Goal: Information Seeking & Learning: Learn about a topic

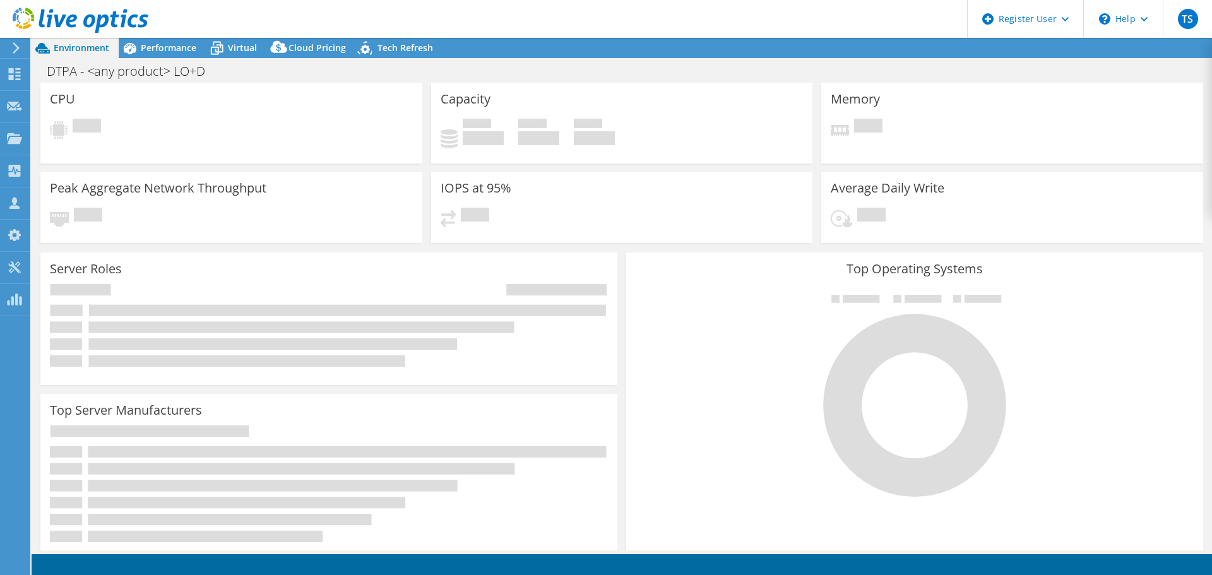
select select "USEast"
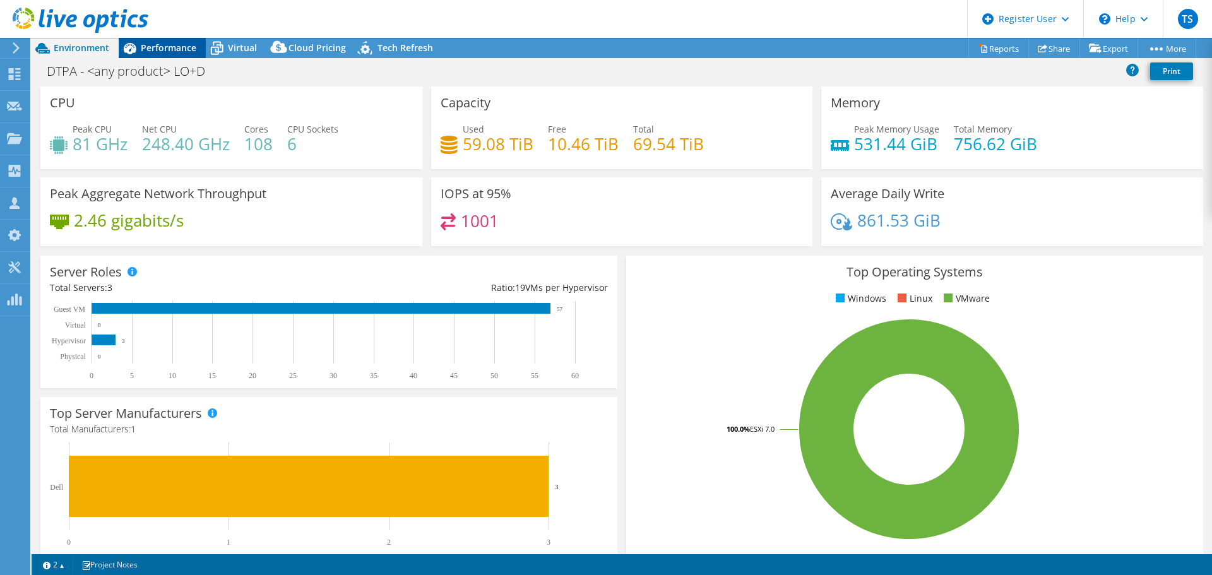
click at [162, 44] on span "Performance" at bounding box center [169, 48] width 56 height 12
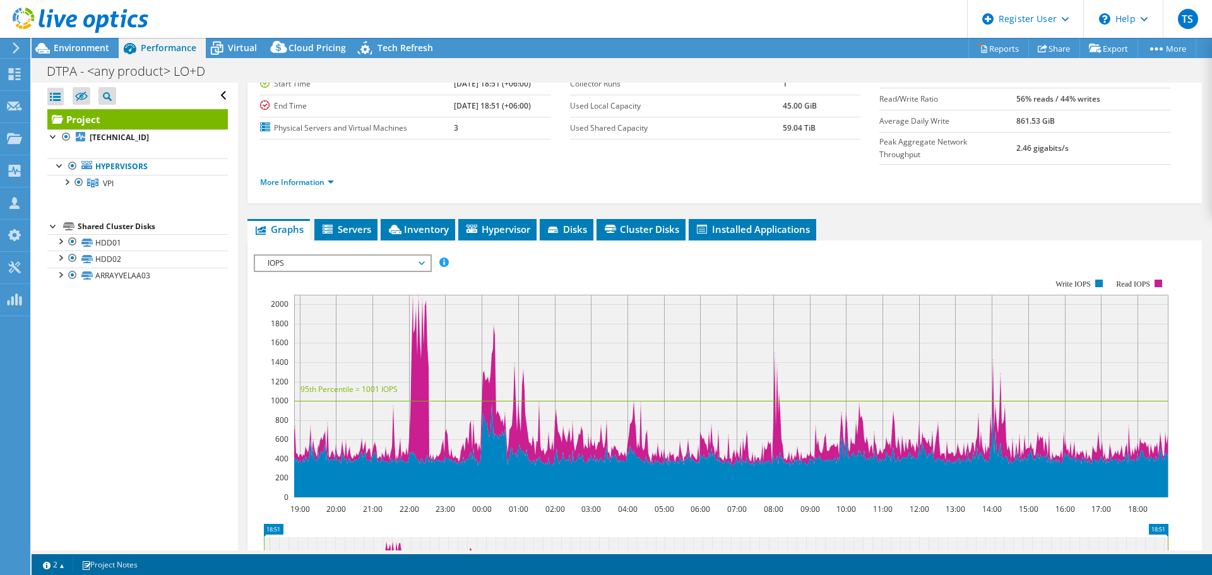
scroll to position [141, 0]
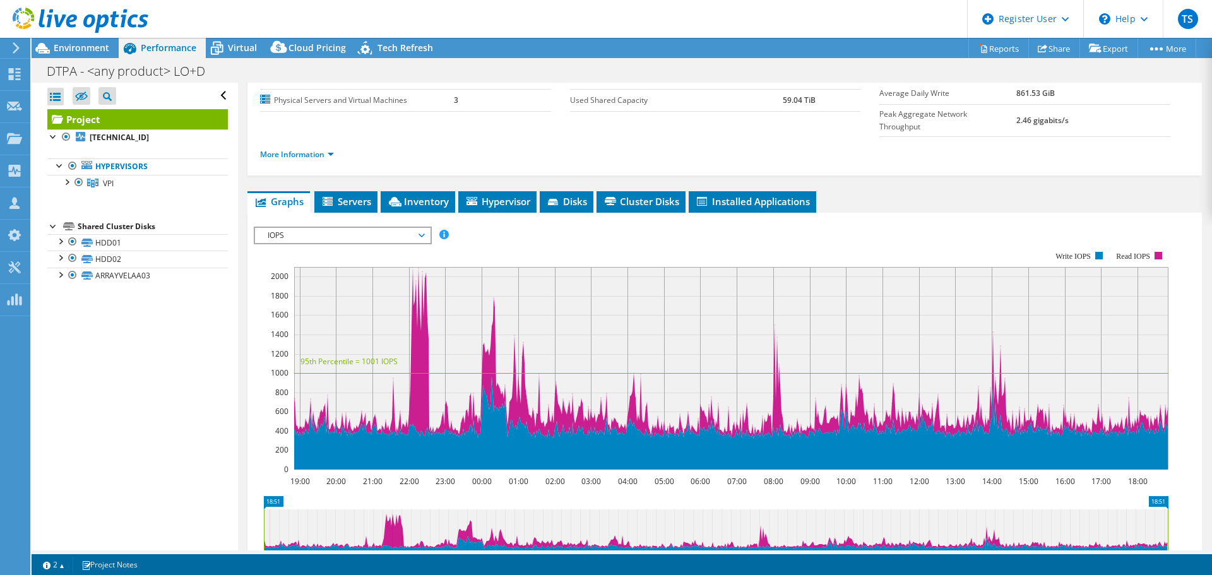
click at [392, 228] on span "IOPS" at bounding box center [342, 235] width 162 height 15
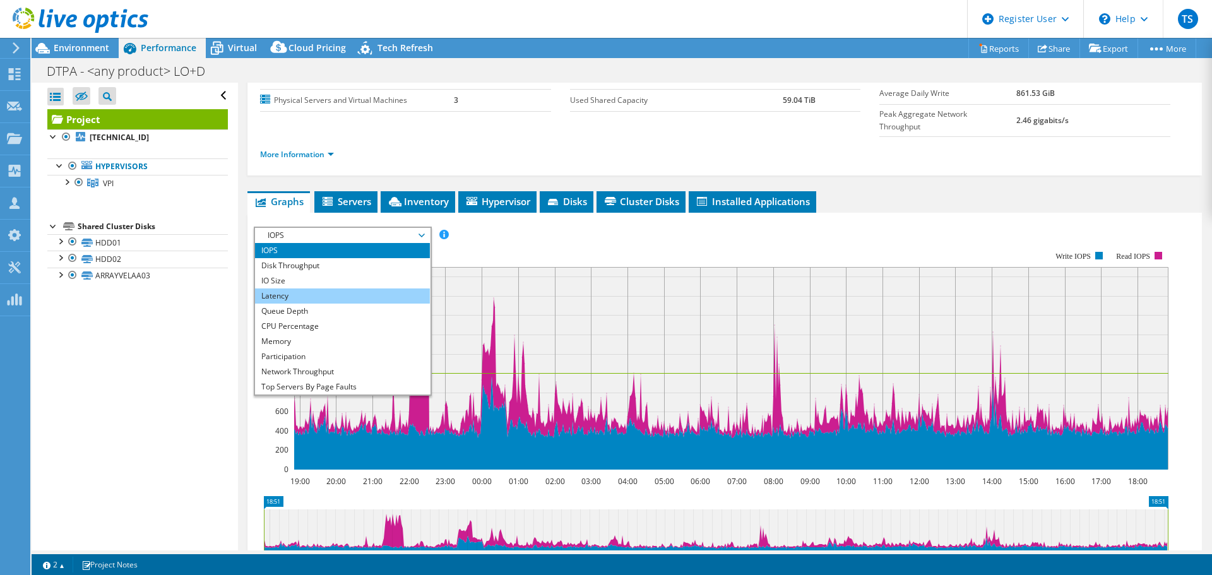
click at [383, 288] on li "Latency" at bounding box center [342, 295] width 175 height 15
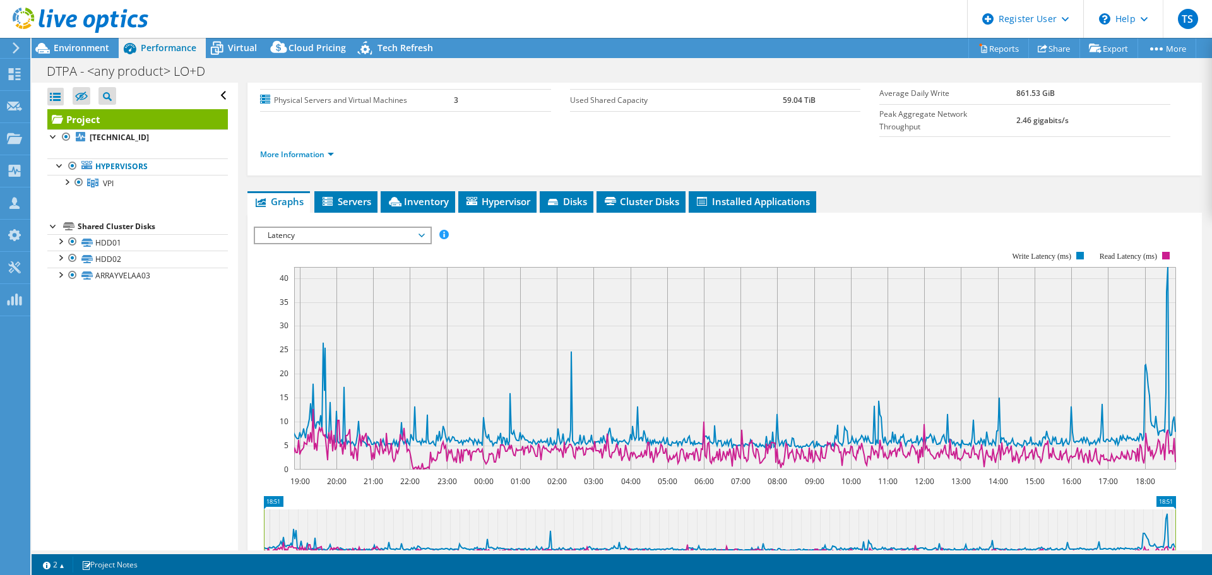
click at [376, 228] on span "Latency" at bounding box center [342, 235] width 162 height 15
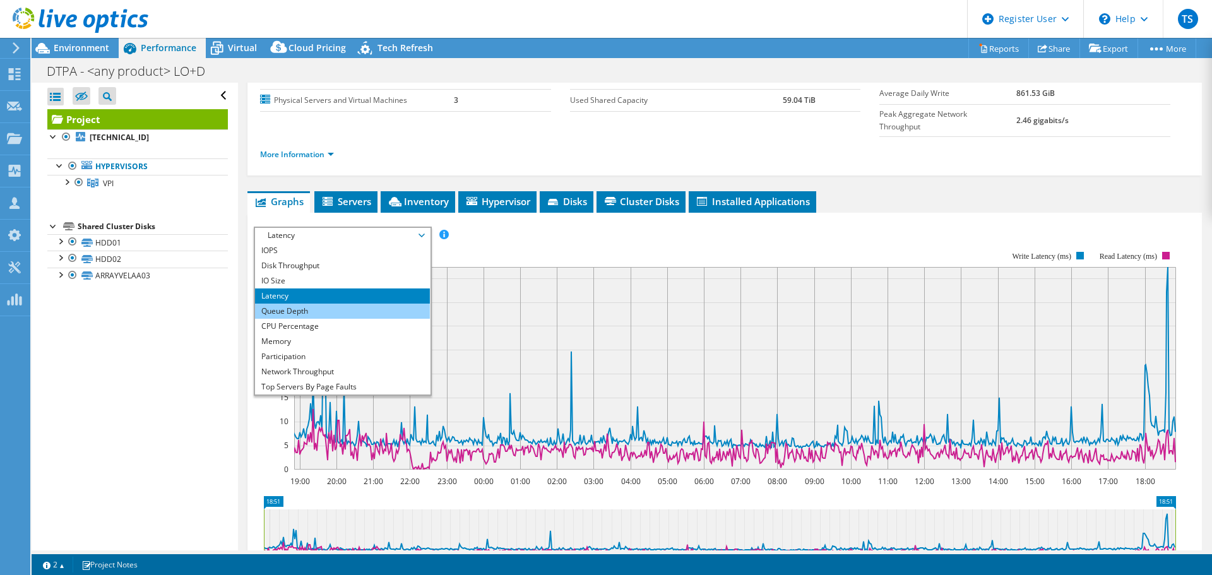
scroll to position [45, 0]
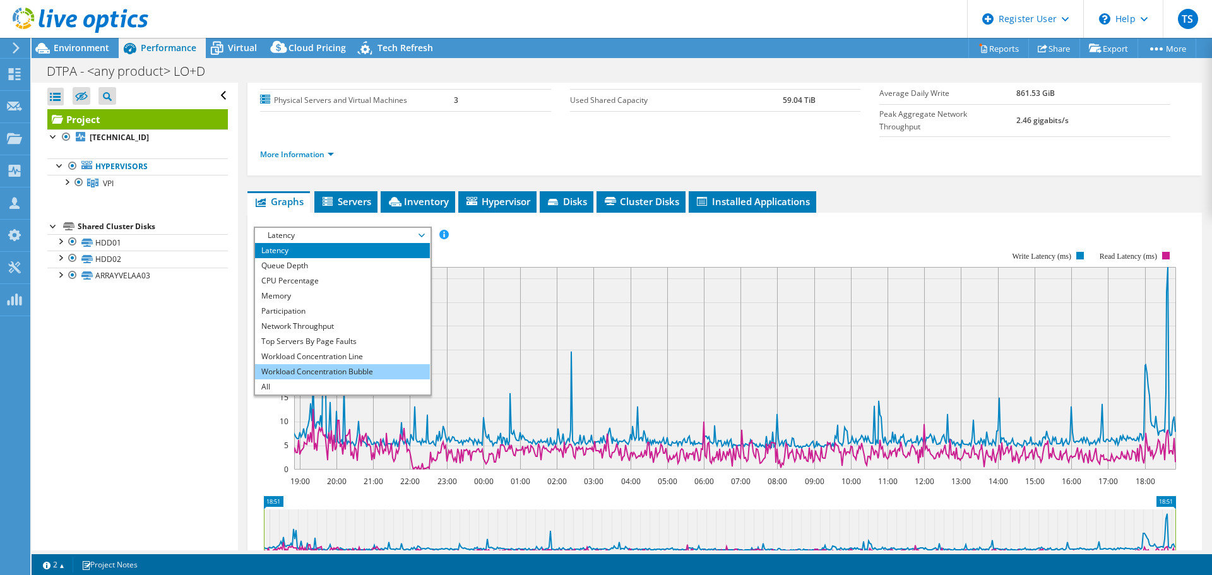
click at [350, 364] on li "Workload Concentration Bubble" at bounding box center [342, 371] width 175 height 15
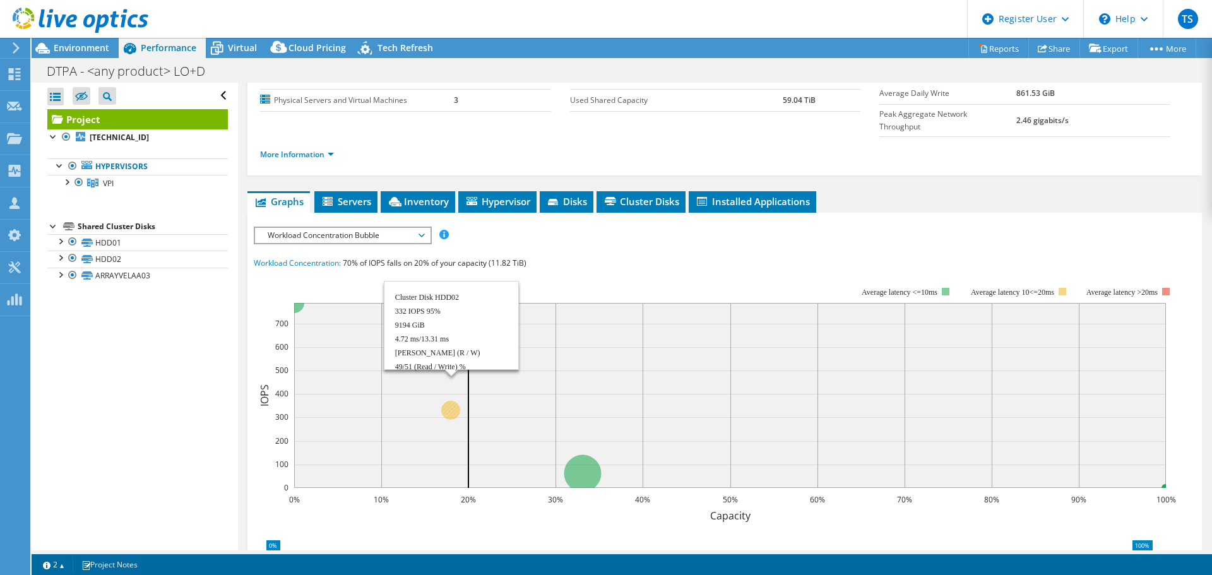
click at [451, 401] on circle at bounding box center [450, 410] width 19 height 19
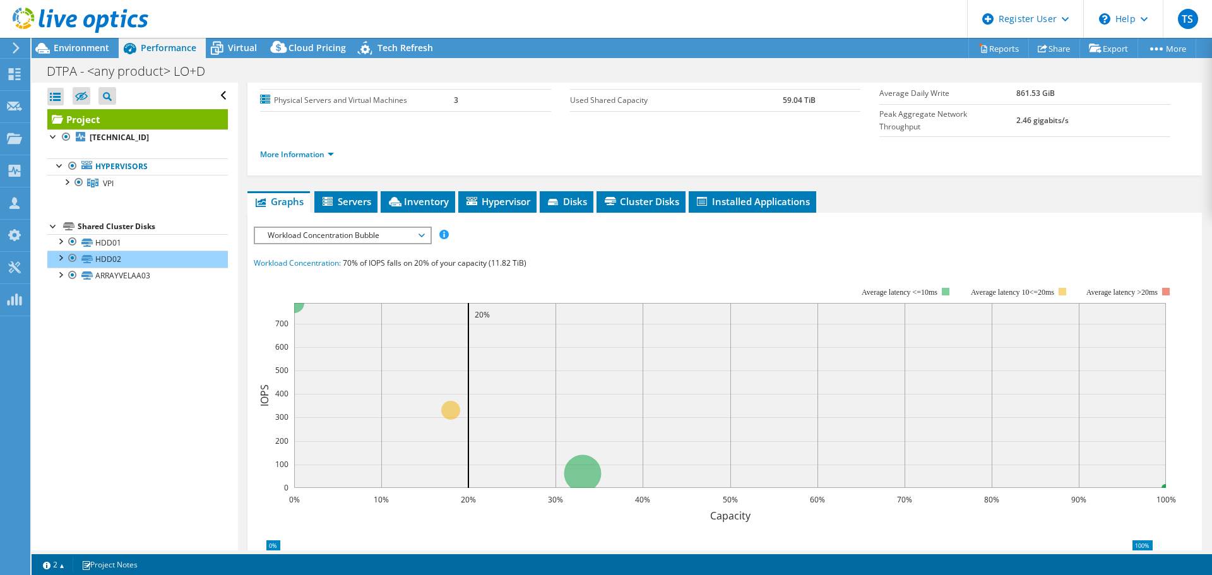
click at [333, 228] on span "Workload Concentration Bubble" at bounding box center [342, 235] width 162 height 15
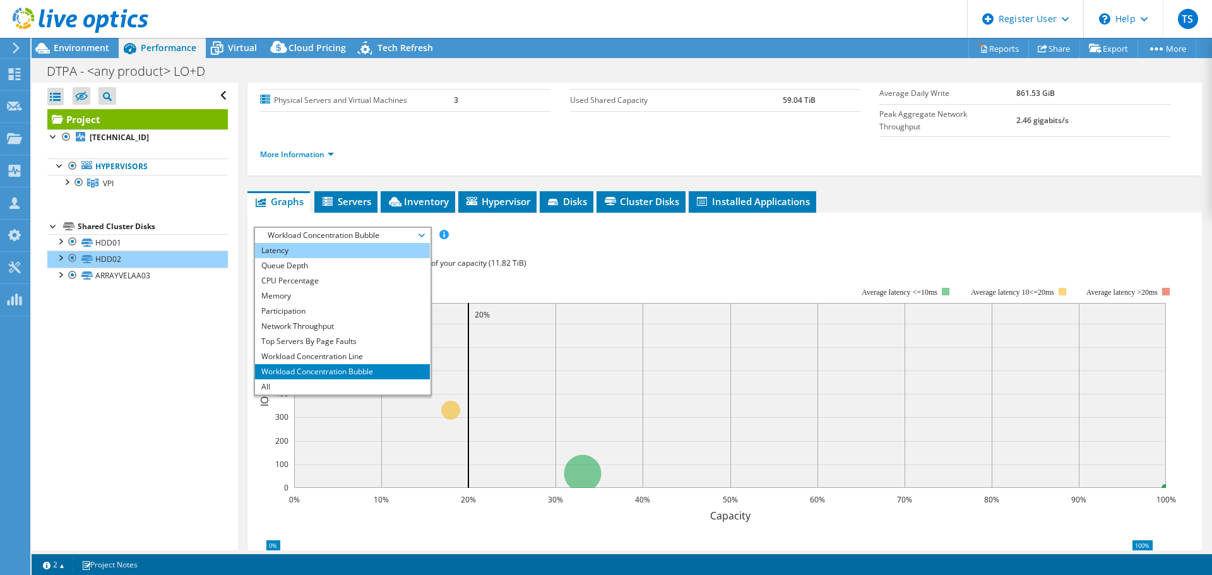
click at [331, 243] on li "Latency" at bounding box center [342, 250] width 175 height 15
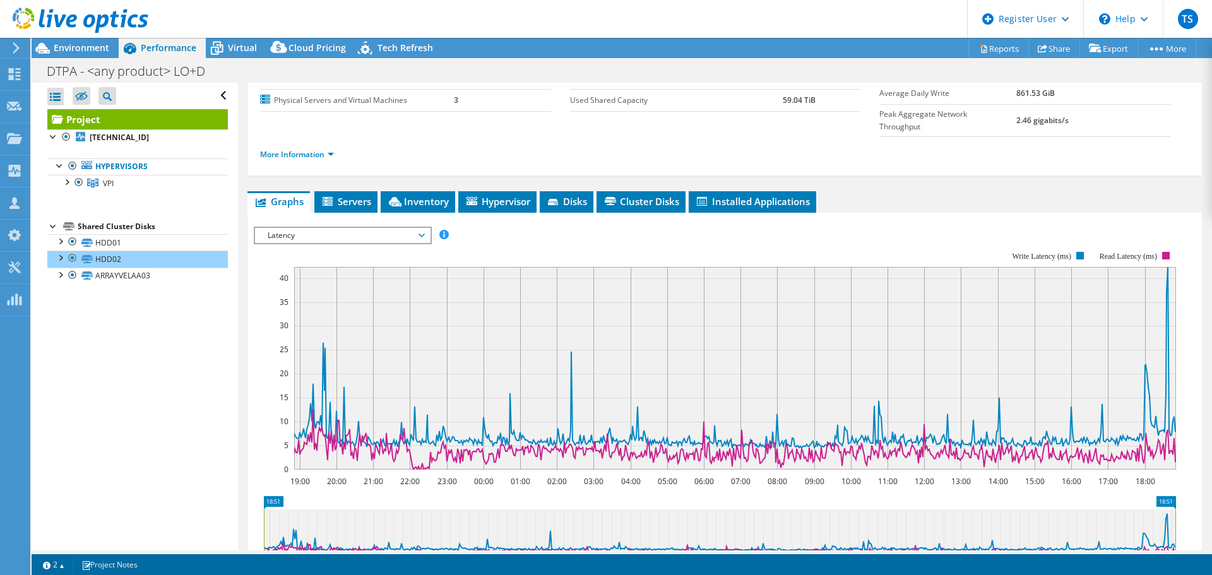
click at [447, 341] on div at bounding box center [725, 442] width 942 height 431
click at [407, 228] on span "Latency" at bounding box center [342, 235] width 162 height 15
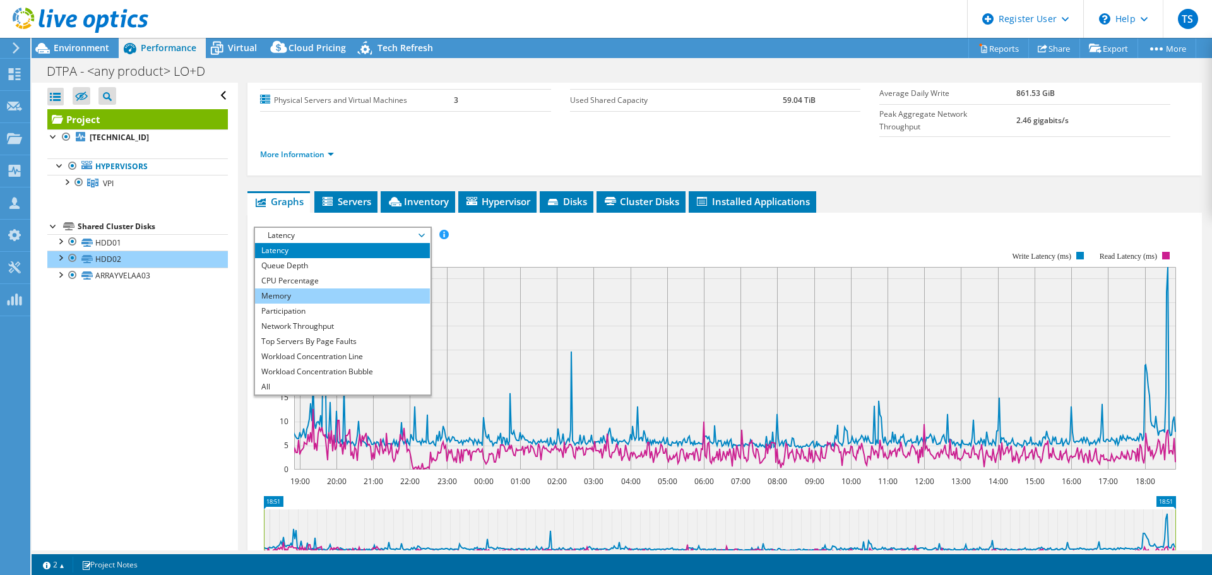
scroll to position [0, 0]
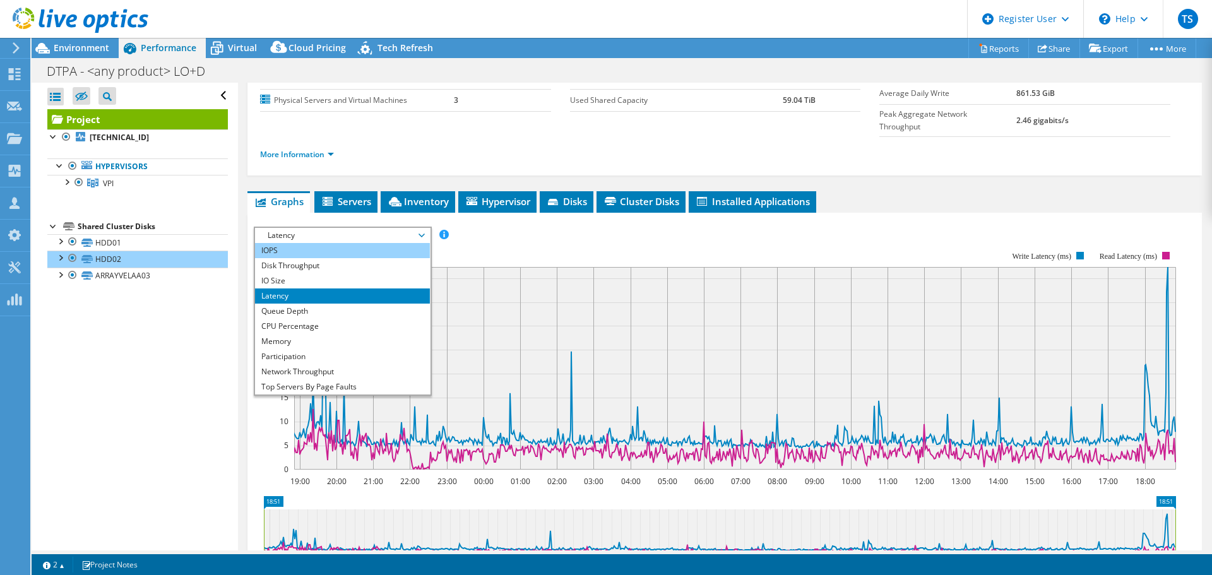
click at [330, 243] on li "IOPS" at bounding box center [342, 250] width 175 height 15
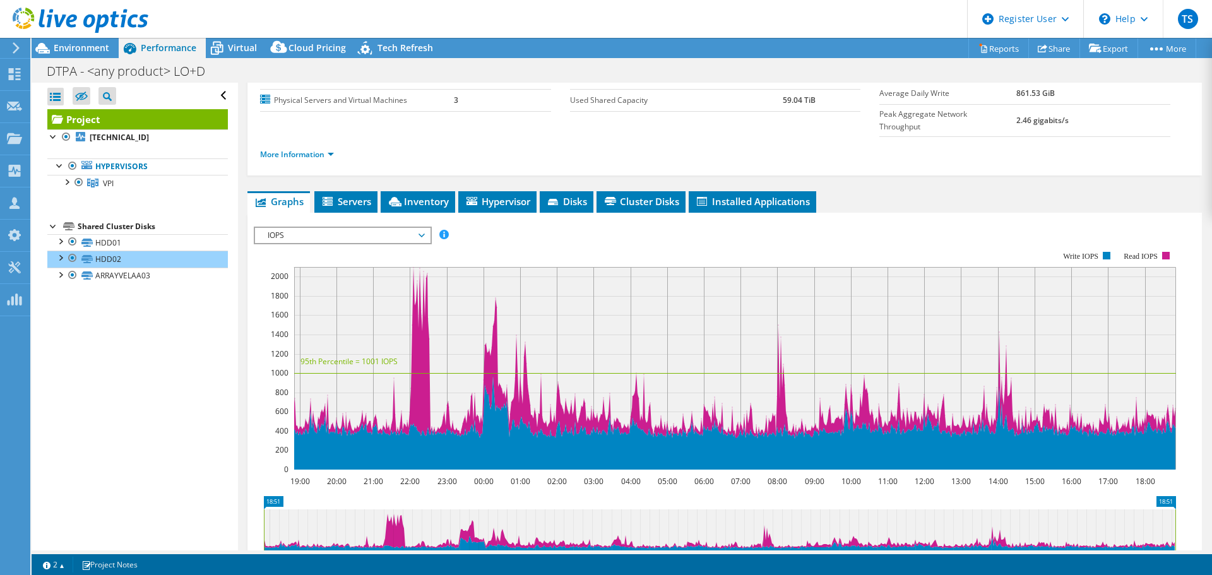
click at [321, 228] on span "IOPS" at bounding box center [342, 235] width 162 height 15
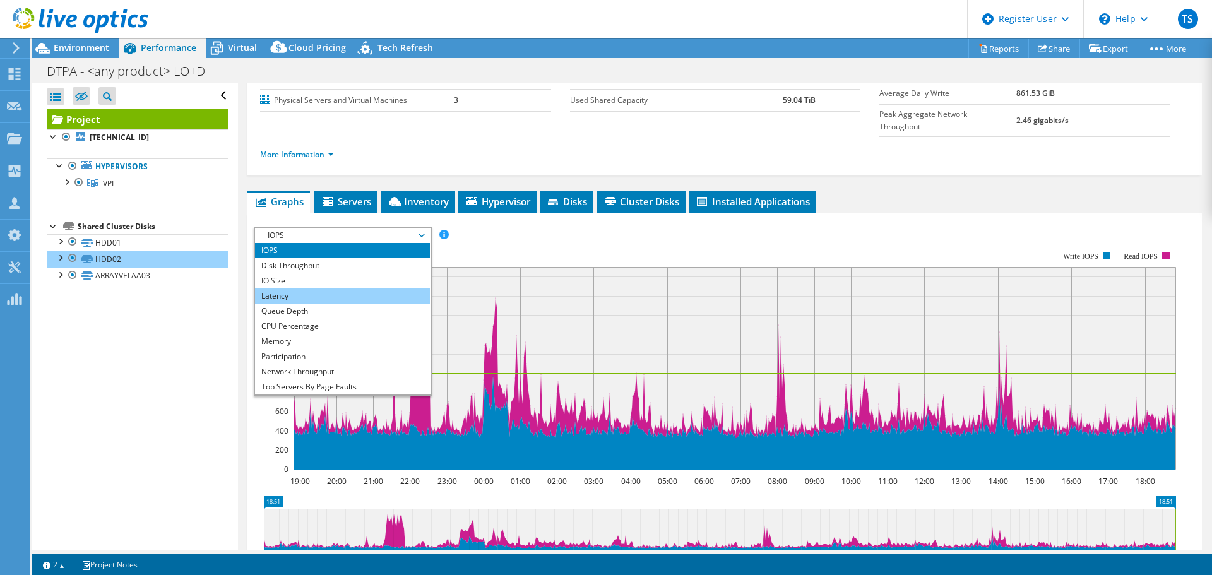
click at [322, 288] on li "Latency" at bounding box center [342, 295] width 175 height 15
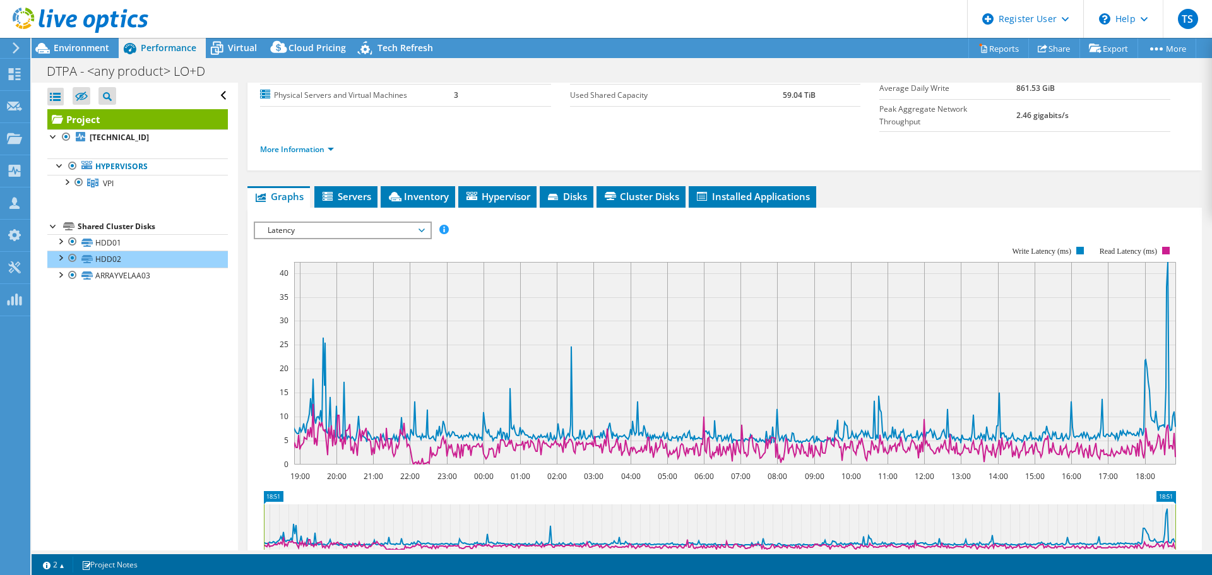
scroll to position [147, 0]
click at [340, 222] on span "Latency" at bounding box center [342, 229] width 162 height 15
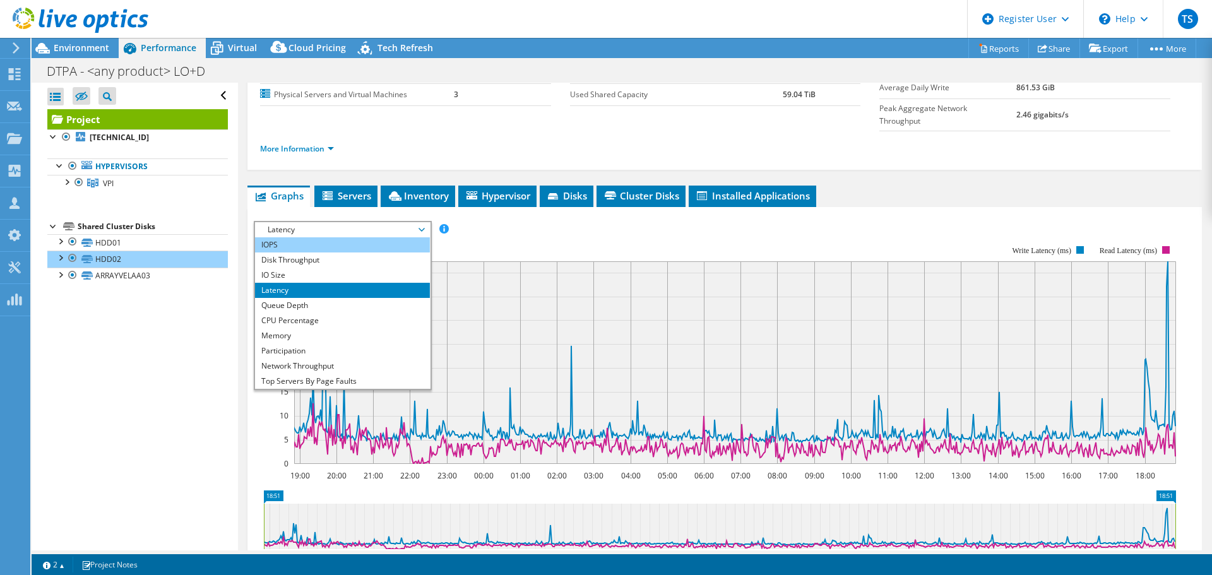
click at [335, 237] on li "IOPS" at bounding box center [342, 244] width 175 height 15
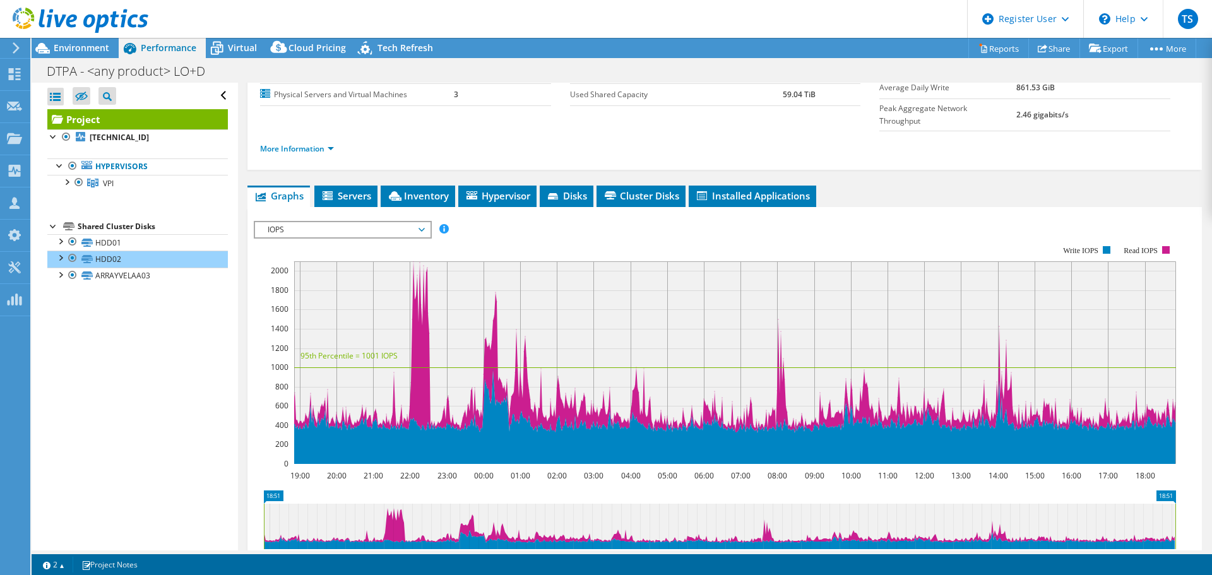
click at [362, 222] on span "IOPS" at bounding box center [342, 229] width 162 height 15
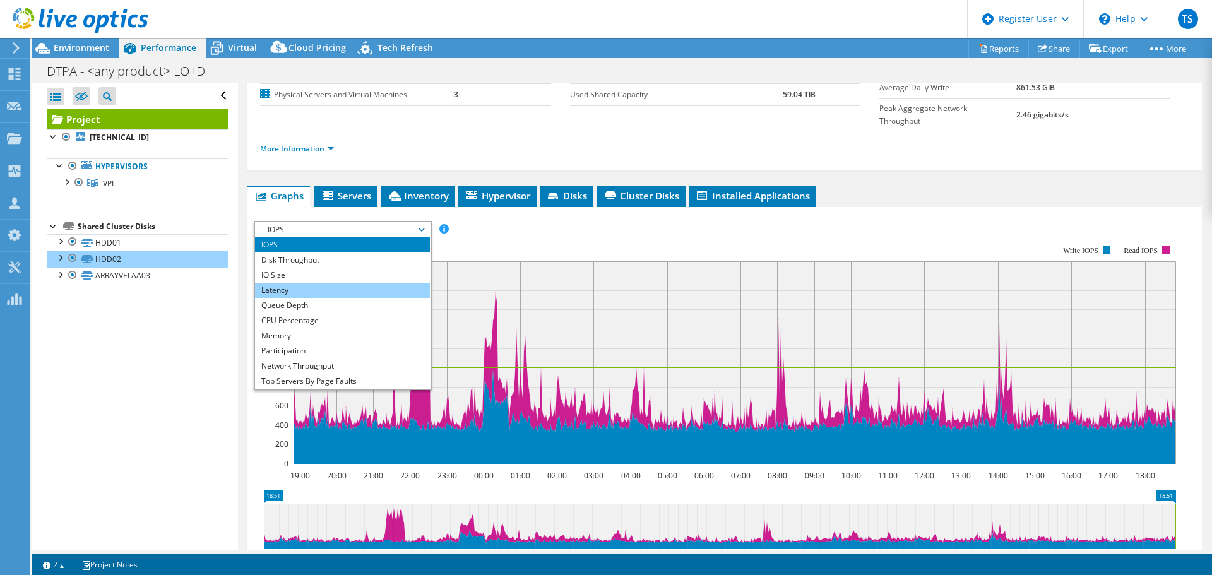
click at [347, 283] on li "Latency" at bounding box center [342, 290] width 175 height 15
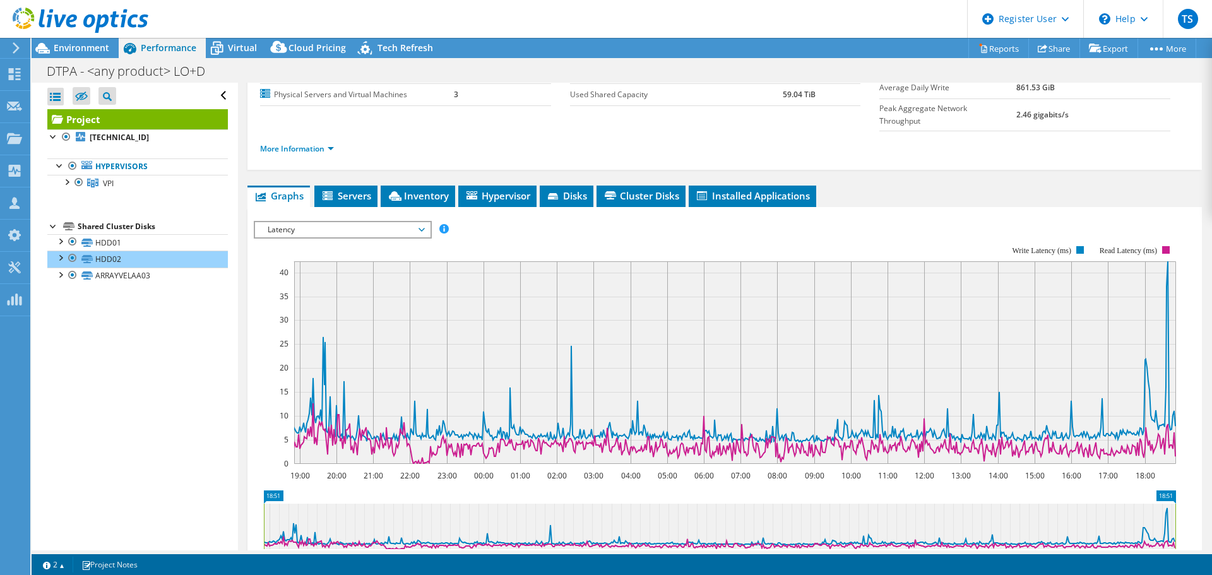
click at [311, 222] on span "Latency" at bounding box center [342, 229] width 162 height 15
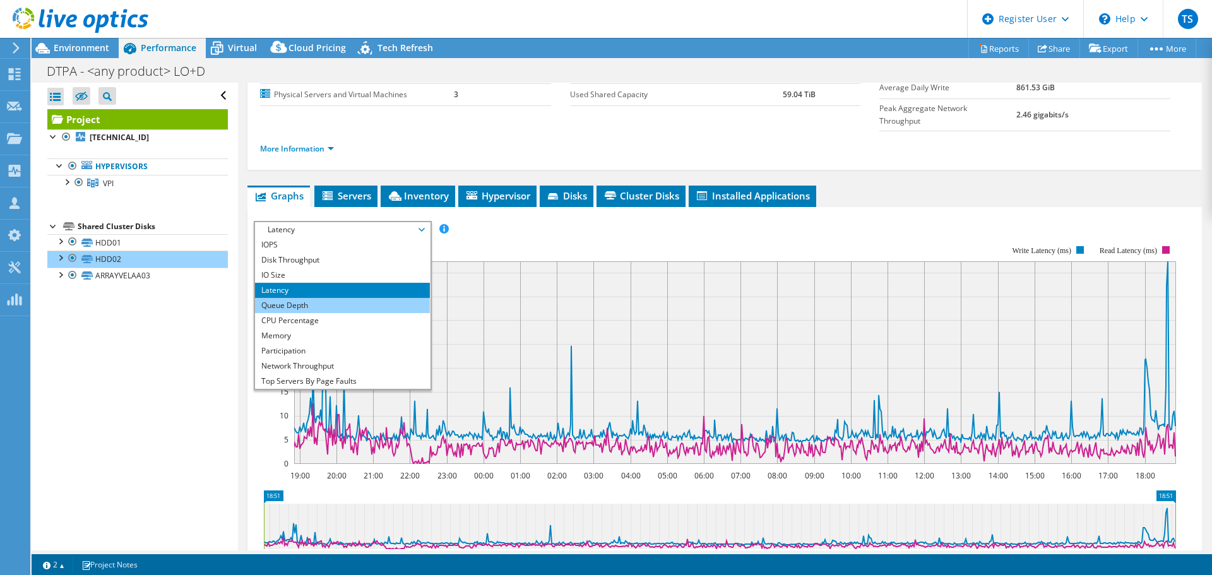
click at [312, 298] on li "Queue Depth" at bounding box center [342, 305] width 175 height 15
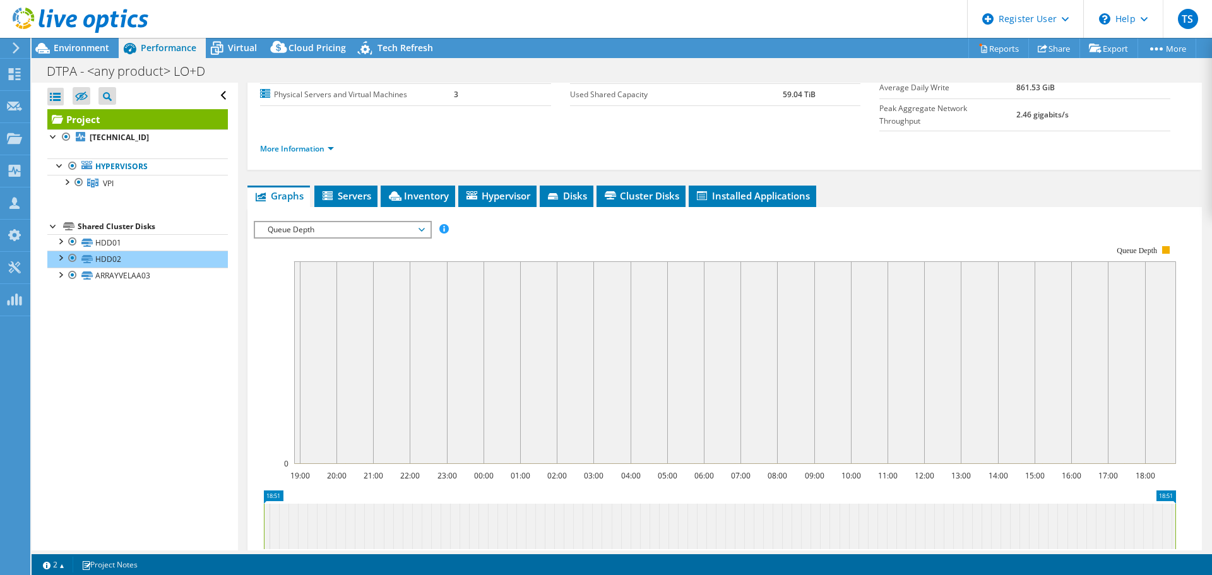
click at [293, 222] on span "Queue Depth" at bounding box center [342, 229] width 162 height 15
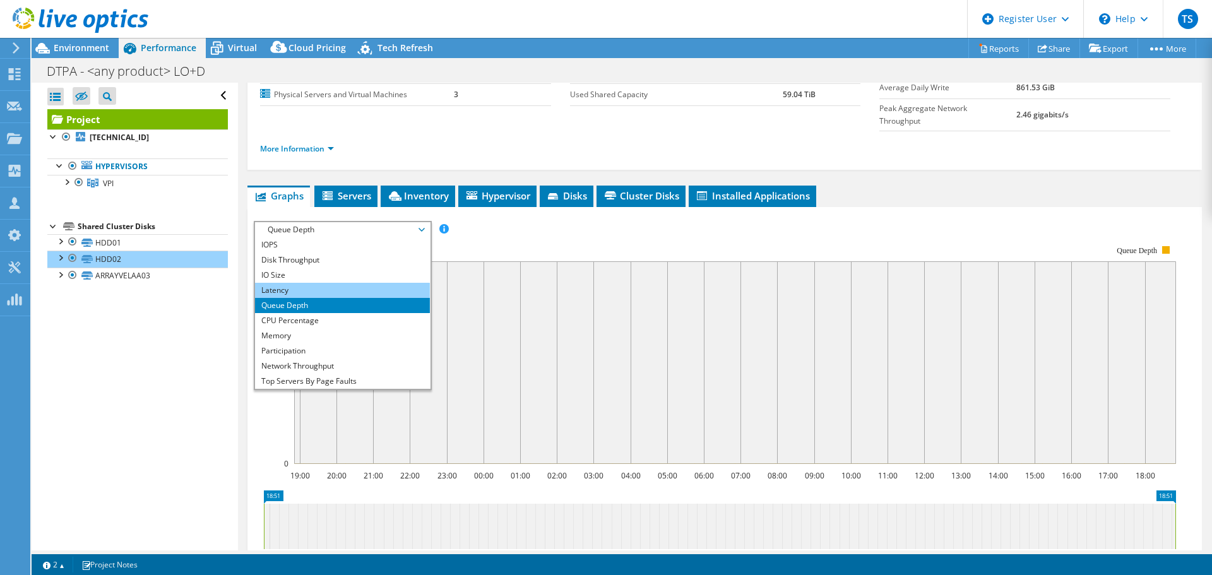
click at [302, 283] on li "Latency" at bounding box center [342, 290] width 175 height 15
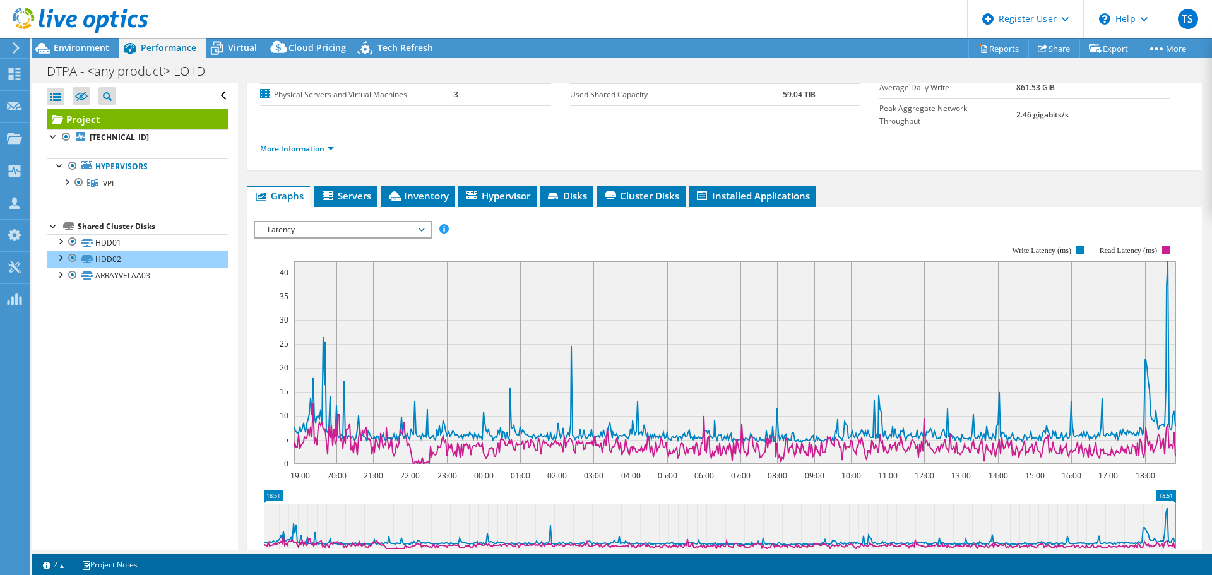
click at [302, 270] on rect at bounding box center [735, 362] width 882 height 203
click at [335, 222] on span "Latency" at bounding box center [342, 229] width 162 height 15
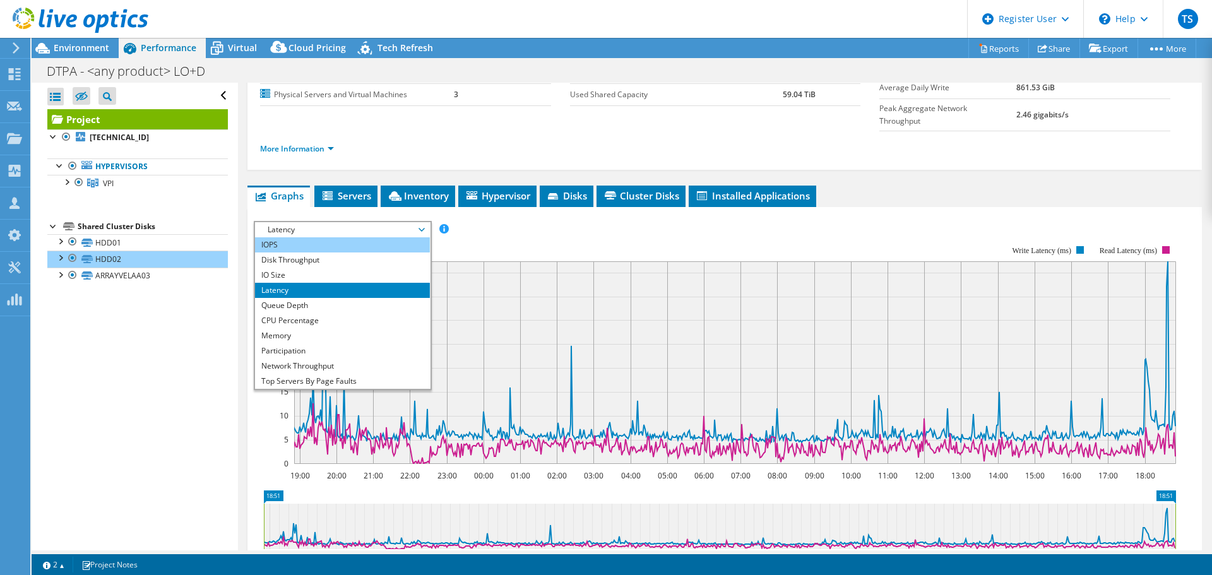
click at [328, 237] on li "IOPS" at bounding box center [342, 244] width 175 height 15
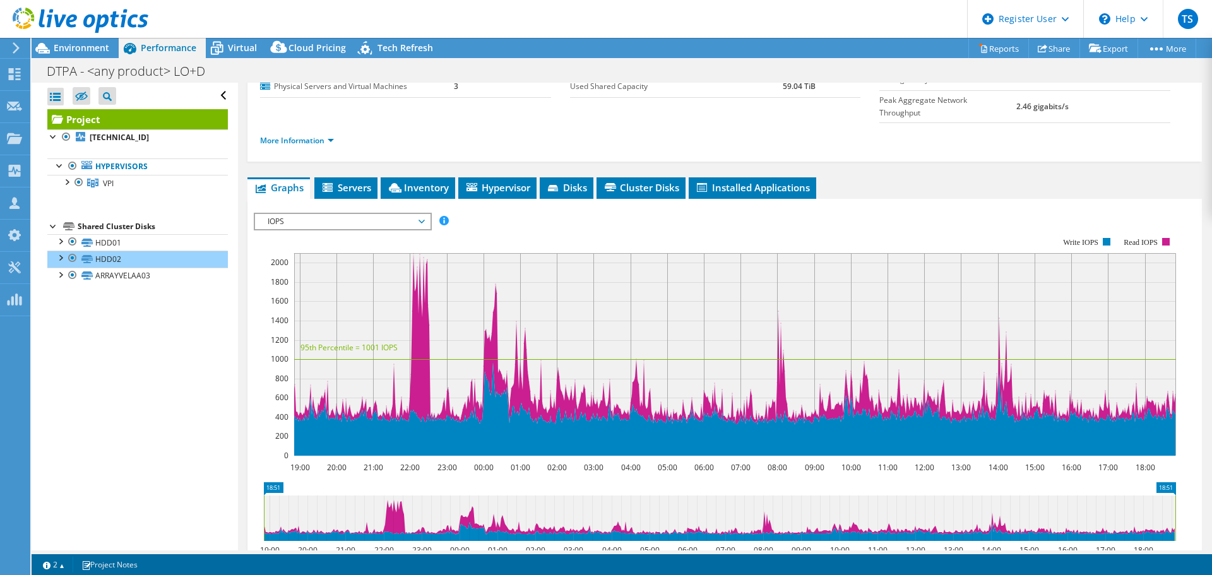
scroll to position [155, 0]
click at [377, 214] on span "IOPS" at bounding box center [342, 221] width 162 height 15
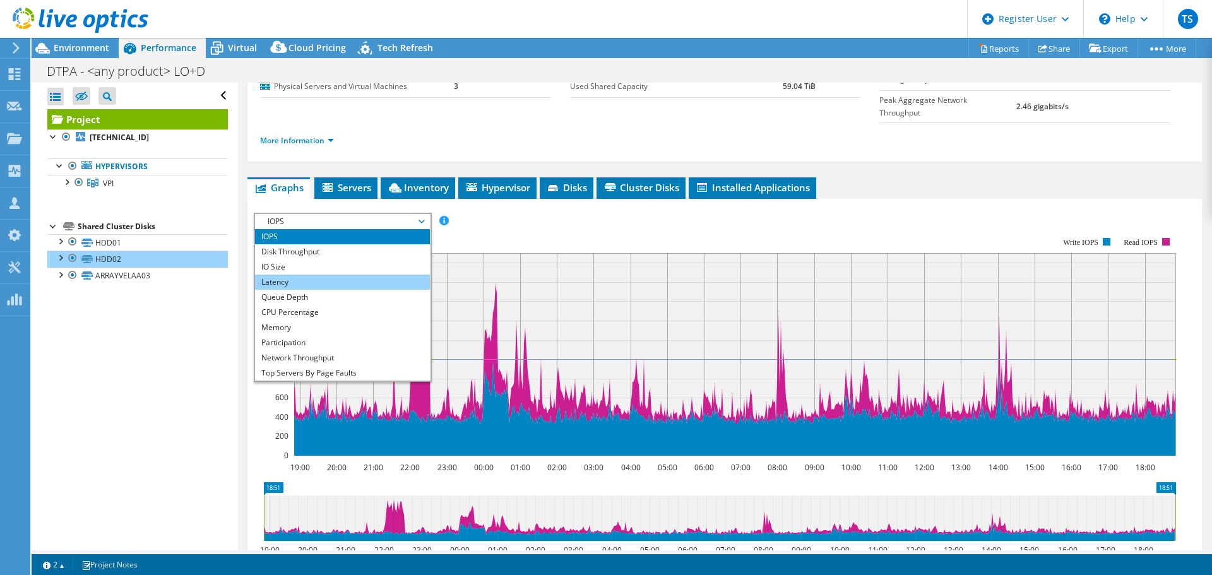
click at [380, 275] on li "Latency" at bounding box center [342, 282] width 175 height 15
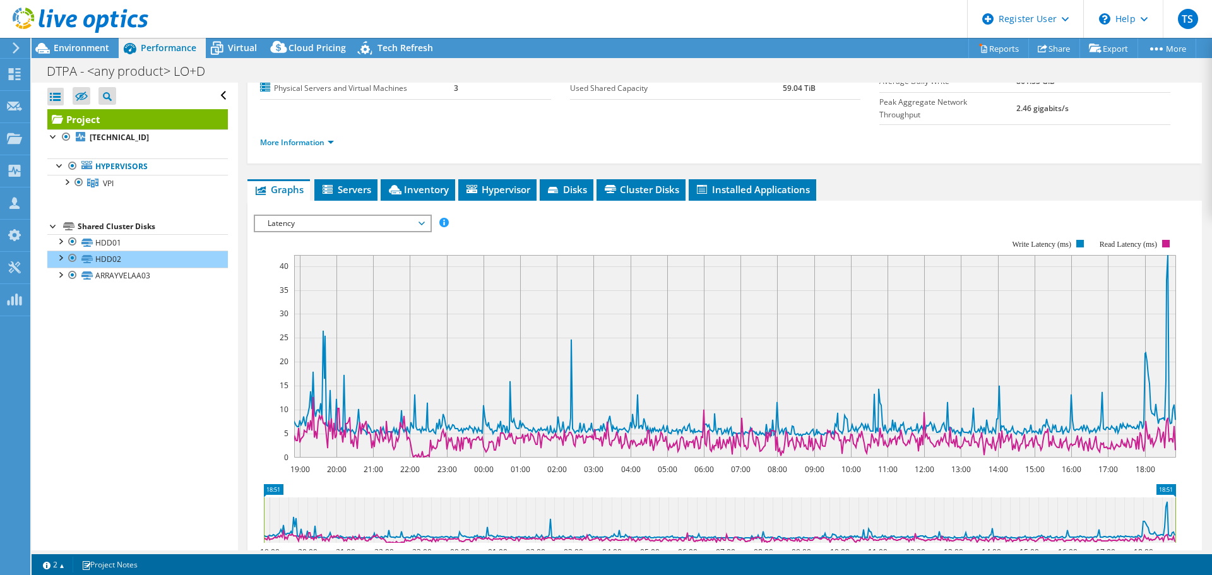
scroll to position [153, 0]
click at [229, 39] on div "Virtual" at bounding box center [236, 48] width 61 height 20
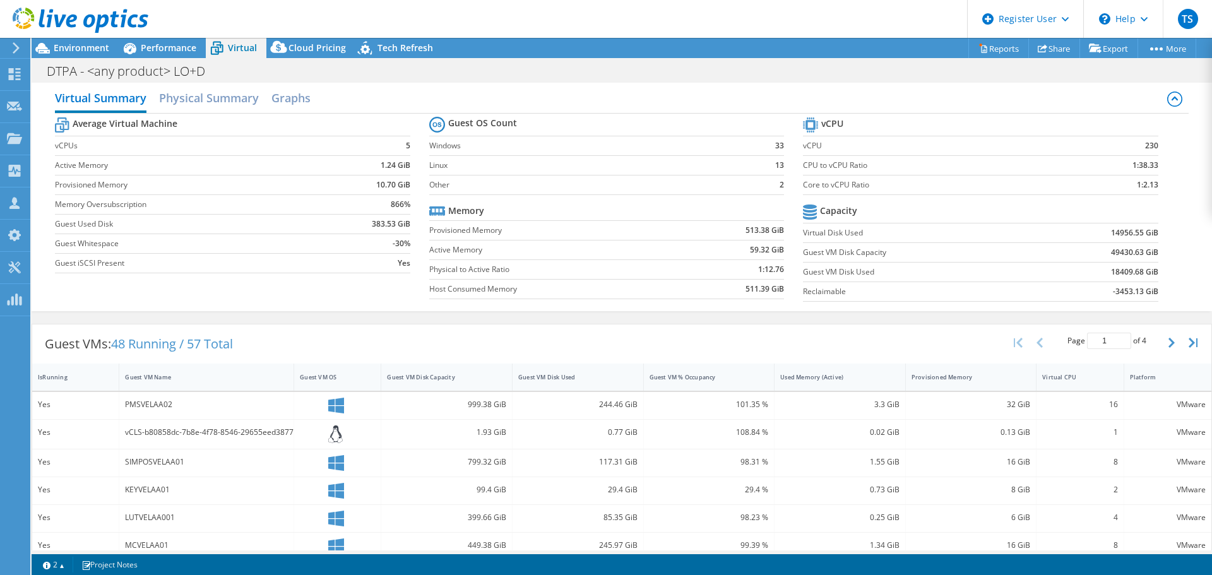
scroll to position [8, 0]
click at [86, 43] on span "Environment" at bounding box center [82, 48] width 56 height 12
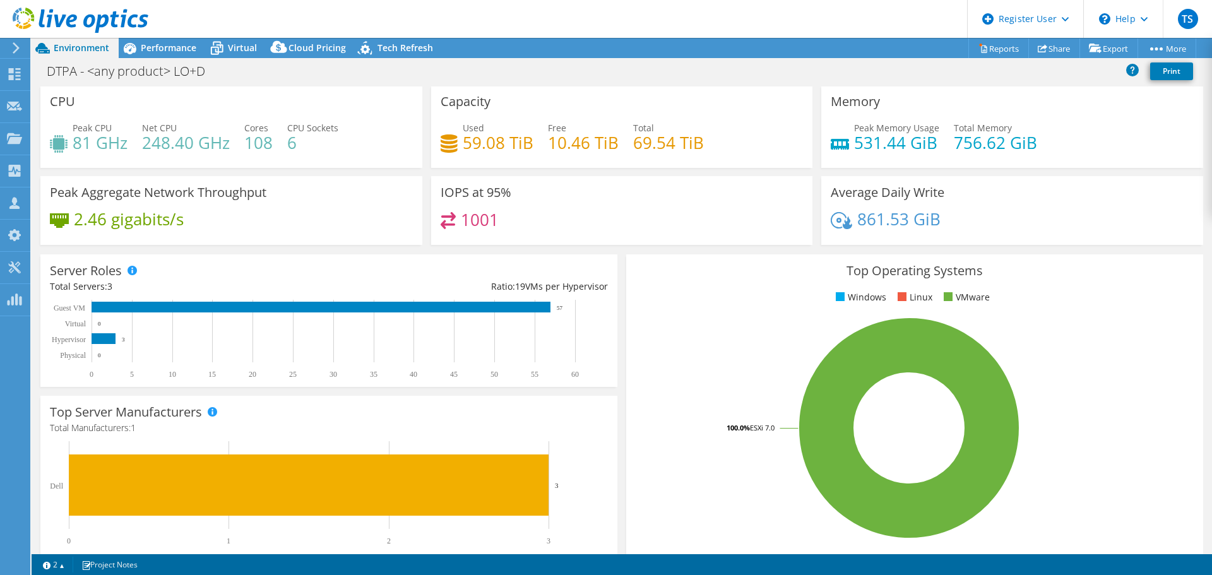
scroll to position [1, 0]
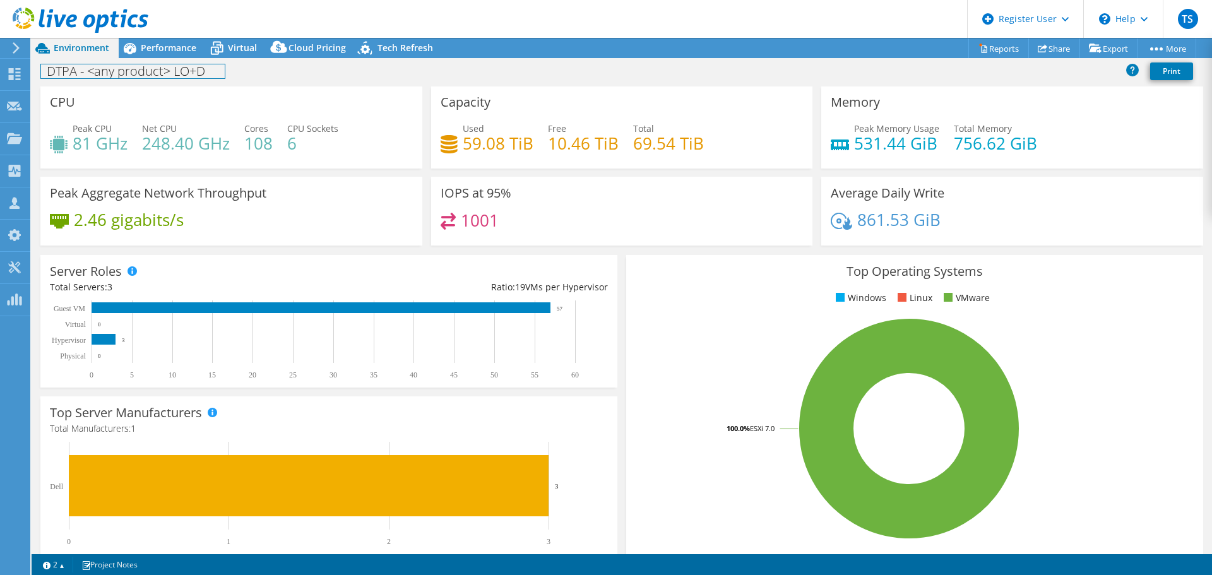
click at [170, 58] on div "DTPA - <any product> LO+D Print" at bounding box center [622, 72] width 1180 height 28
click at [168, 51] on span "Performance" at bounding box center [169, 48] width 56 height 12
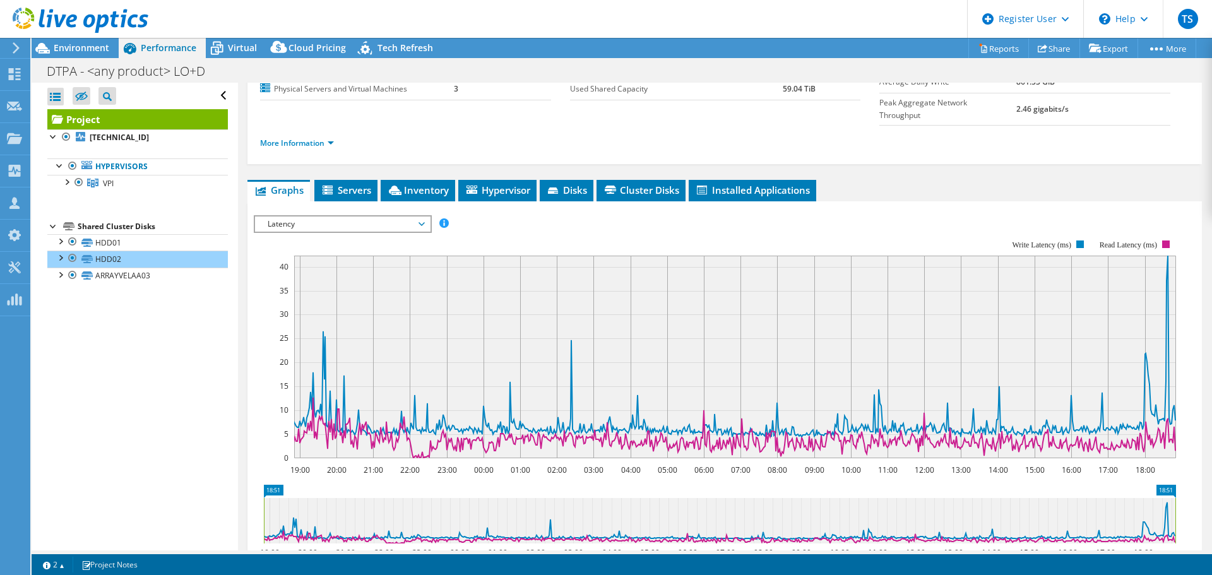
scroll to position [0, 0]
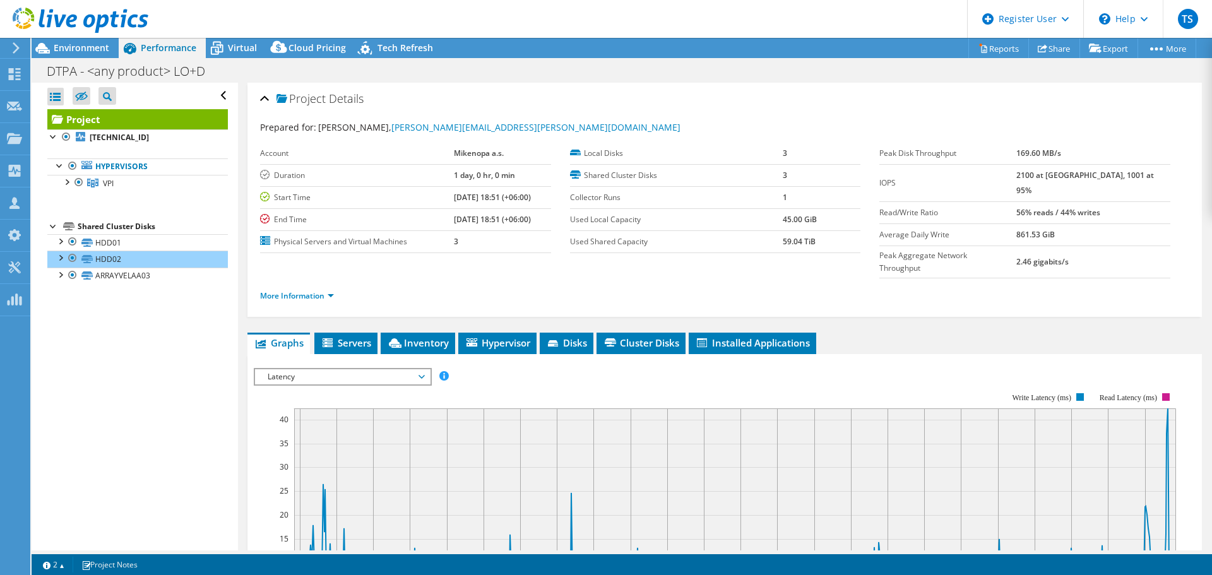
drag, startPoint x: 1039, startPoint y: 197, endPoint x: 1127, endPoint y: 206, distance: 88.8
click at [1127, 206] on tr "Read/Write Ratio 56% reads / 44% writes" at bounding box center [1024, 212] width 291 height 22
copy tr "56% reads / 44% writes"
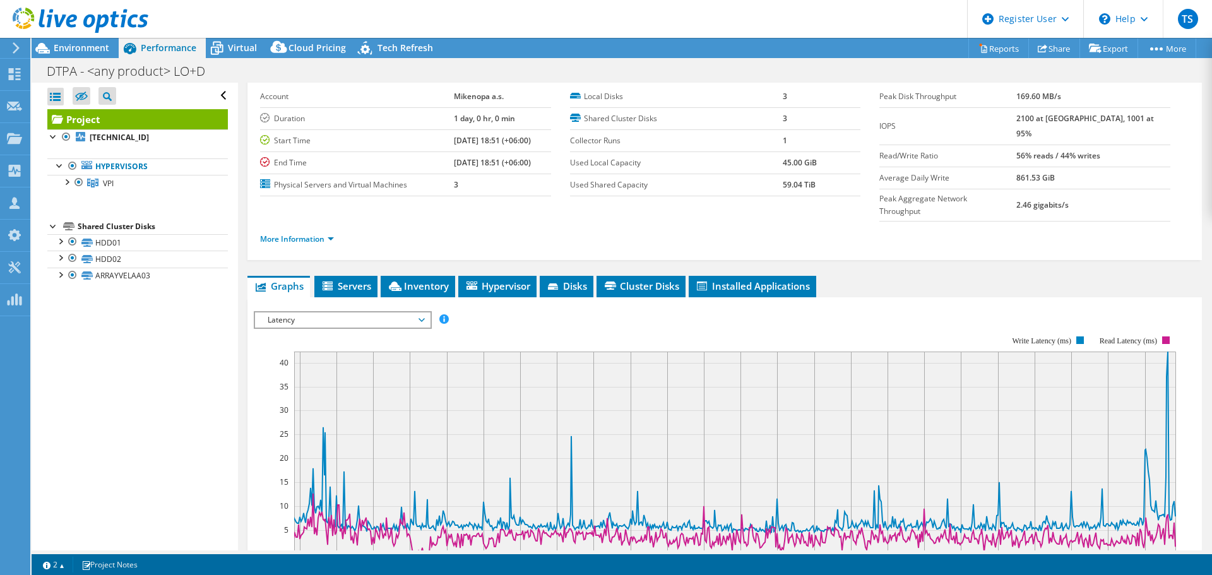
click at [382, 312] on span "Latency" at bounding box center [342, 319] width 162 height 15
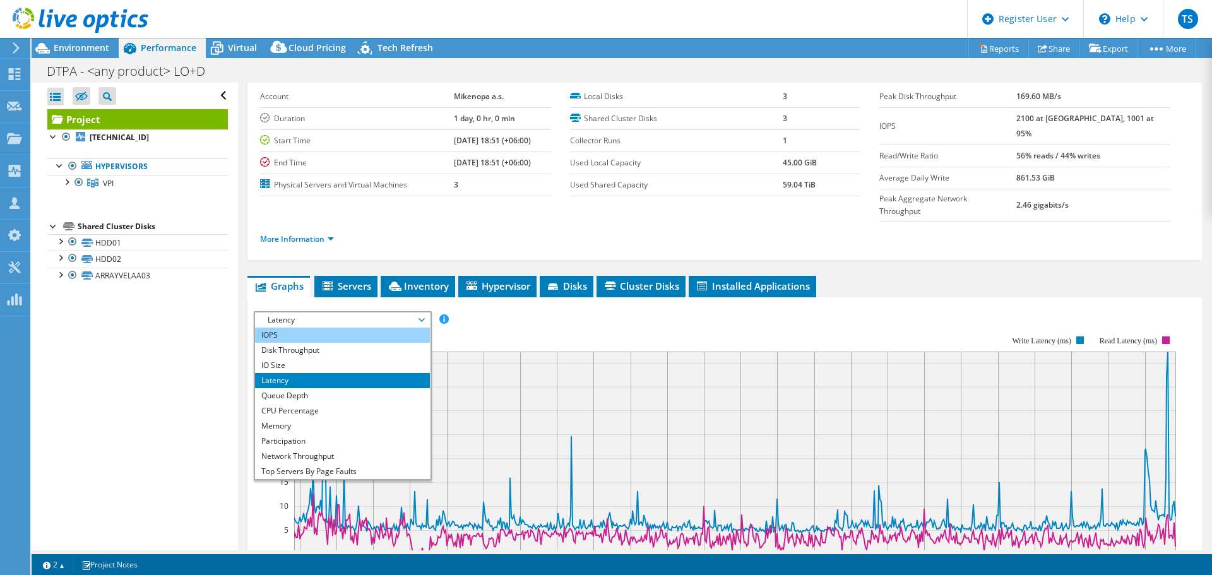
click at [343, 328] on li "IOPS" at bounding box center [342, 335] width 175 height 15
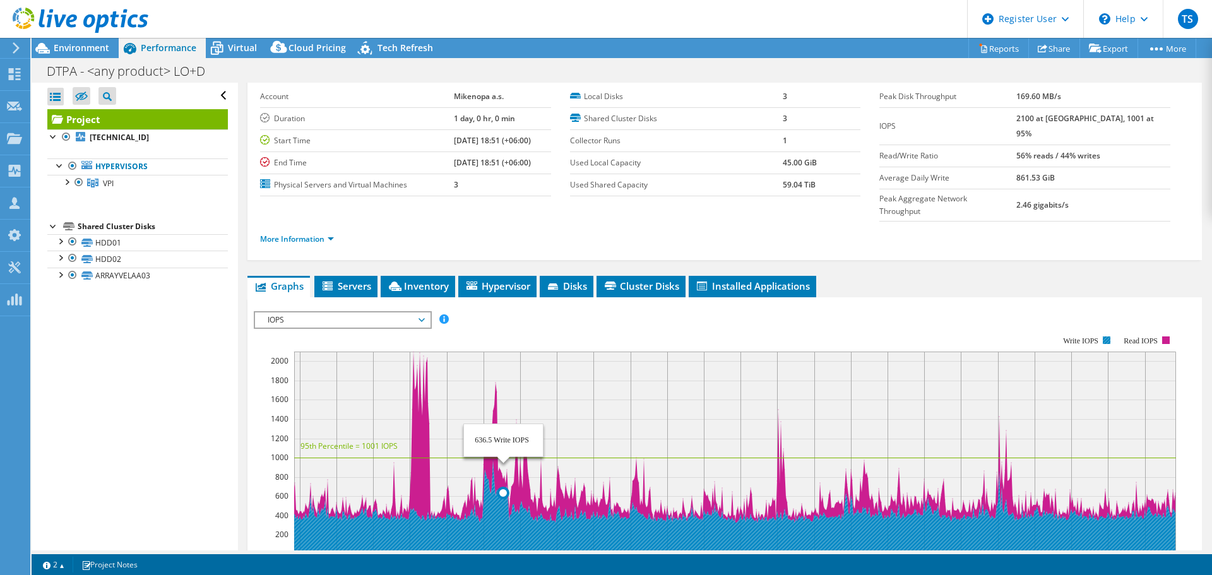
click at [503, 489] on icon at bounding box center [735, 507] width 882 height 93
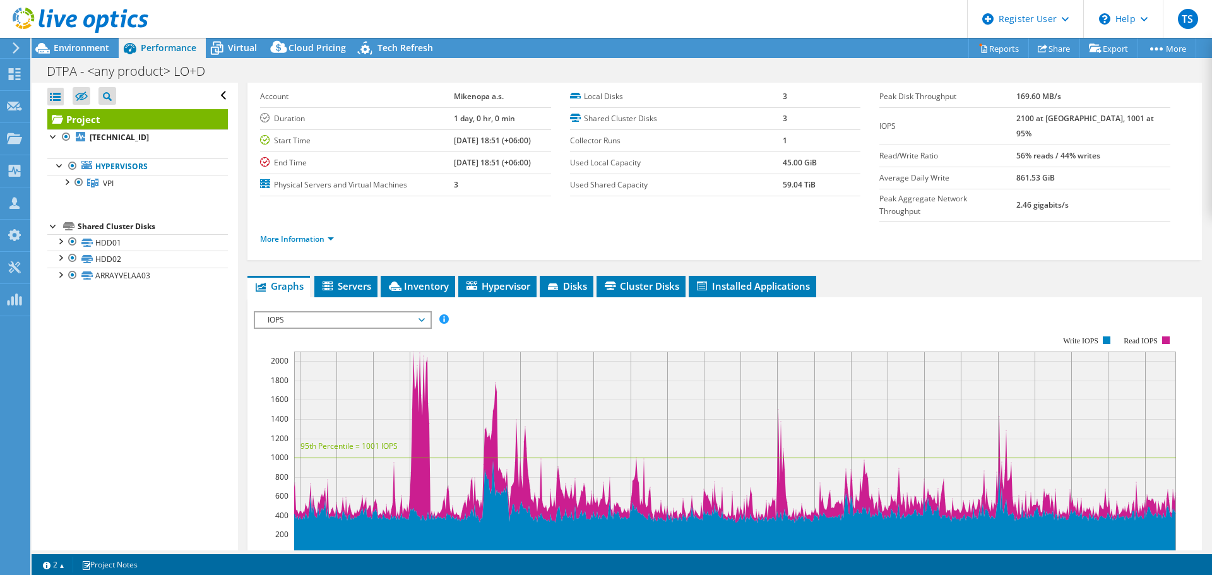
click at [379, 312] on span "IOPS" at bounding box center [342, 319] width 162 height 15
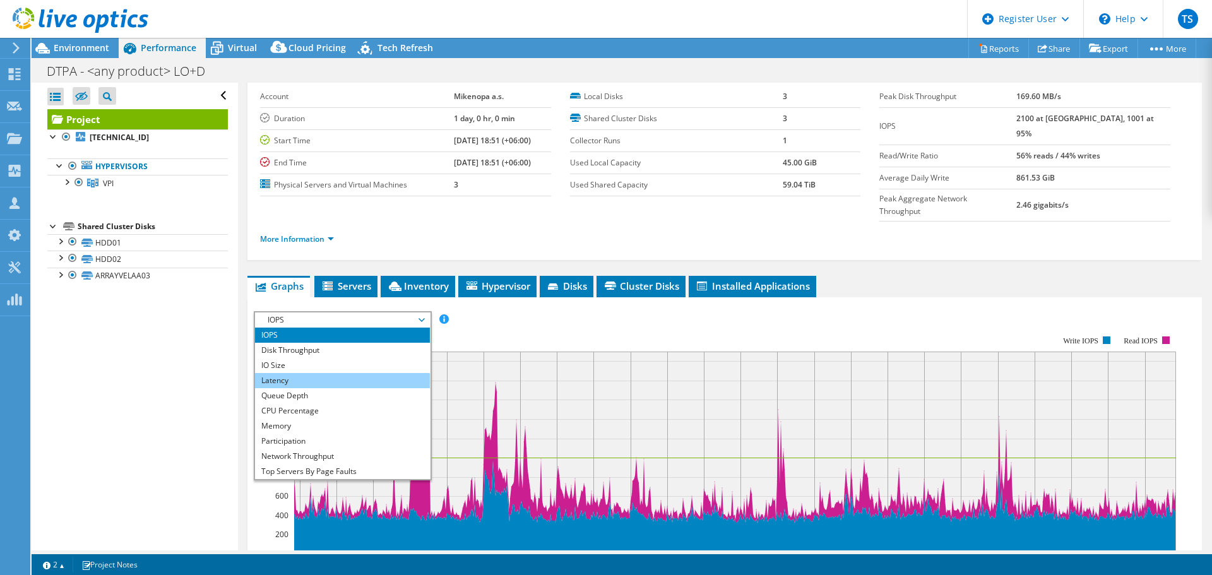
click at [379, 373] on li "Latency" at bounding box center [342, 380] width 175 height 15
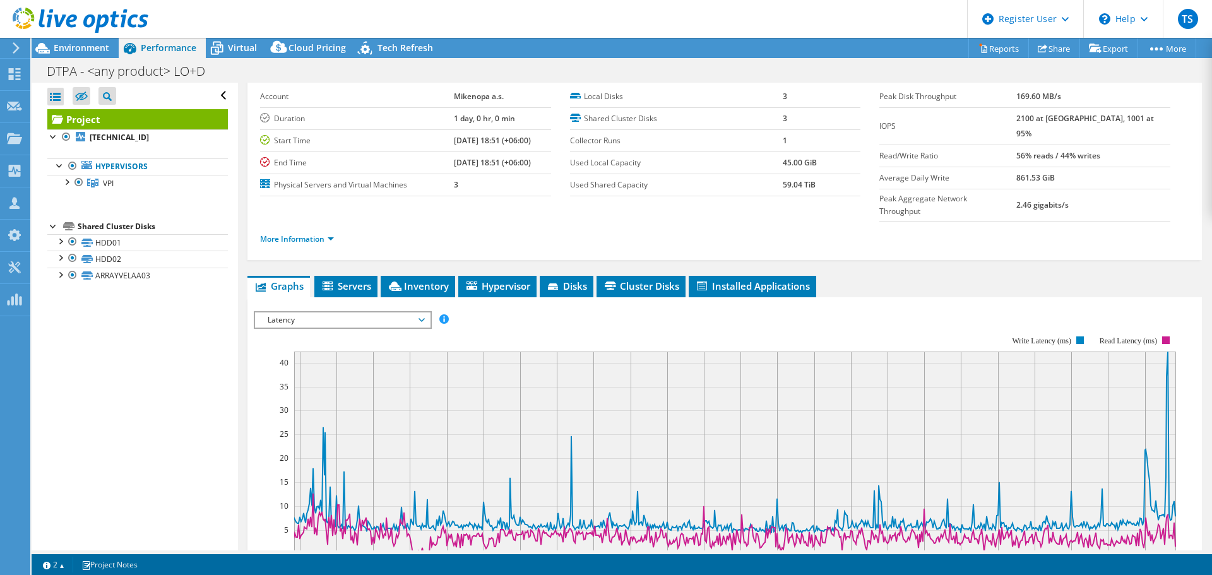
click at [400, 312] on span "Latency" at bounding box center [342, 319] width 162 height 15
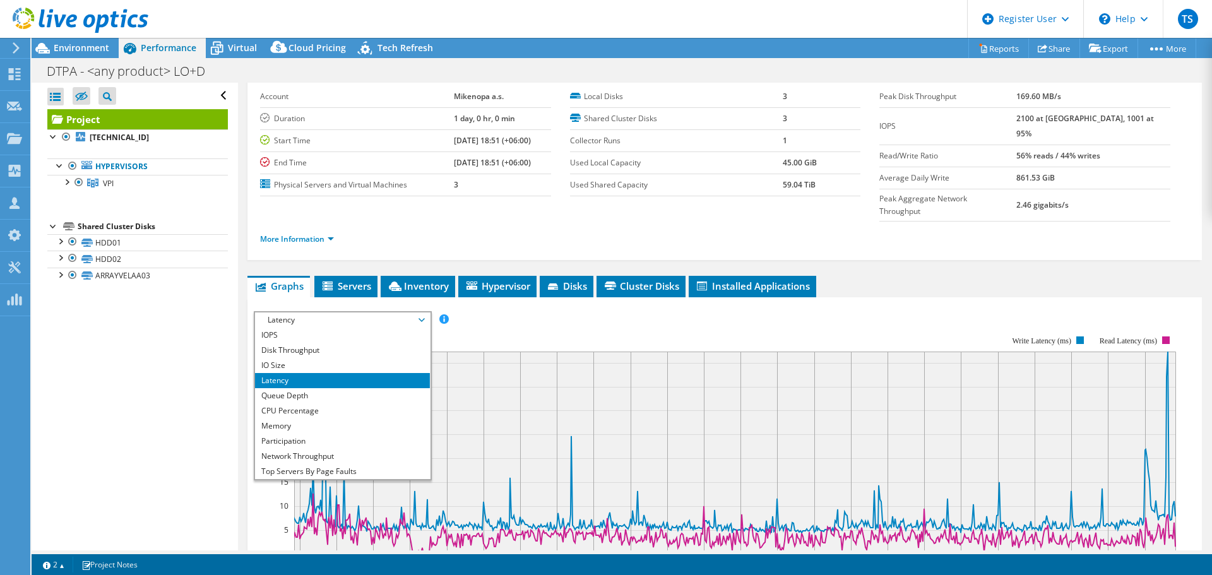
click at [295, 373] on li "Latency" at bounding box center [342, 380] width 175 height 15
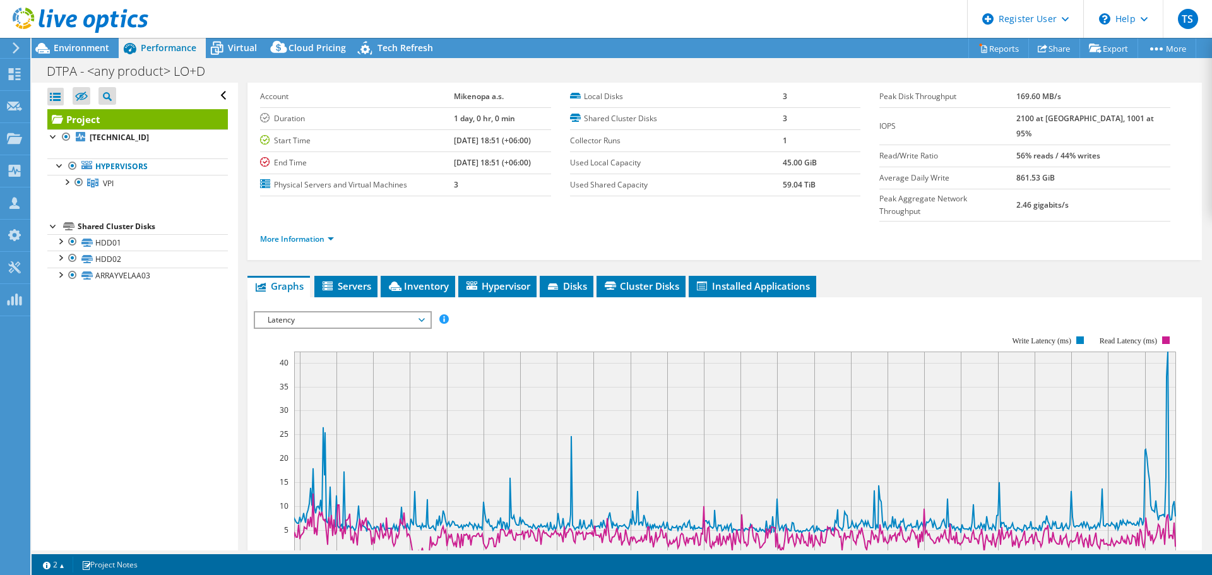
click at [285, 312] on span "Latency" at bounding box center [342, 319] width 162 height 15
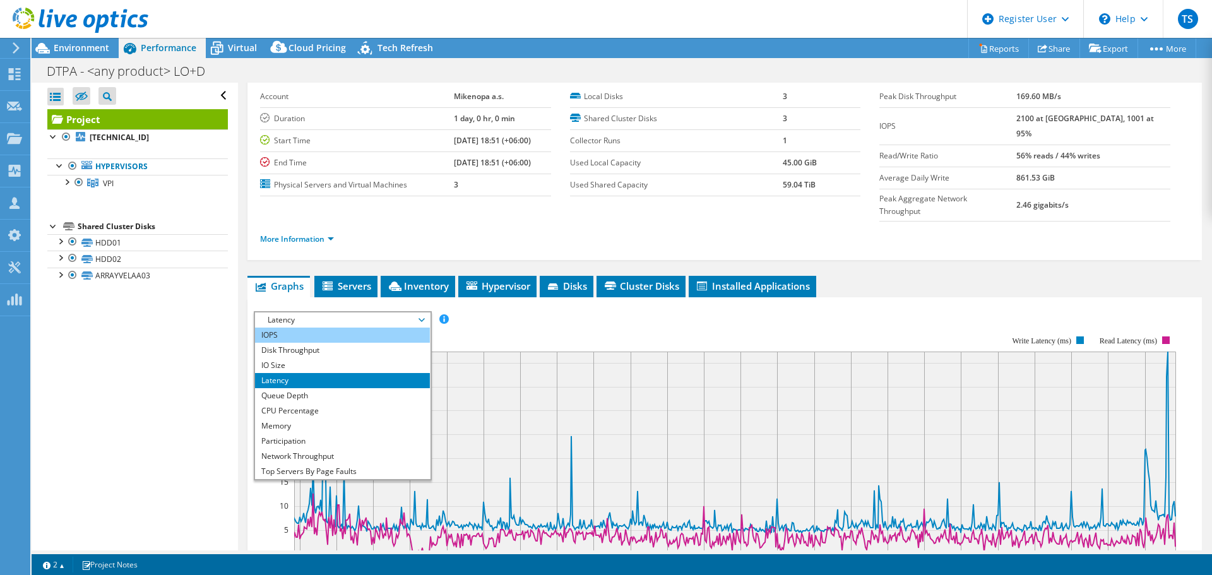
click at [285, 328] on li "IOPS" at bounding box center [342, 335] width 175 height 15
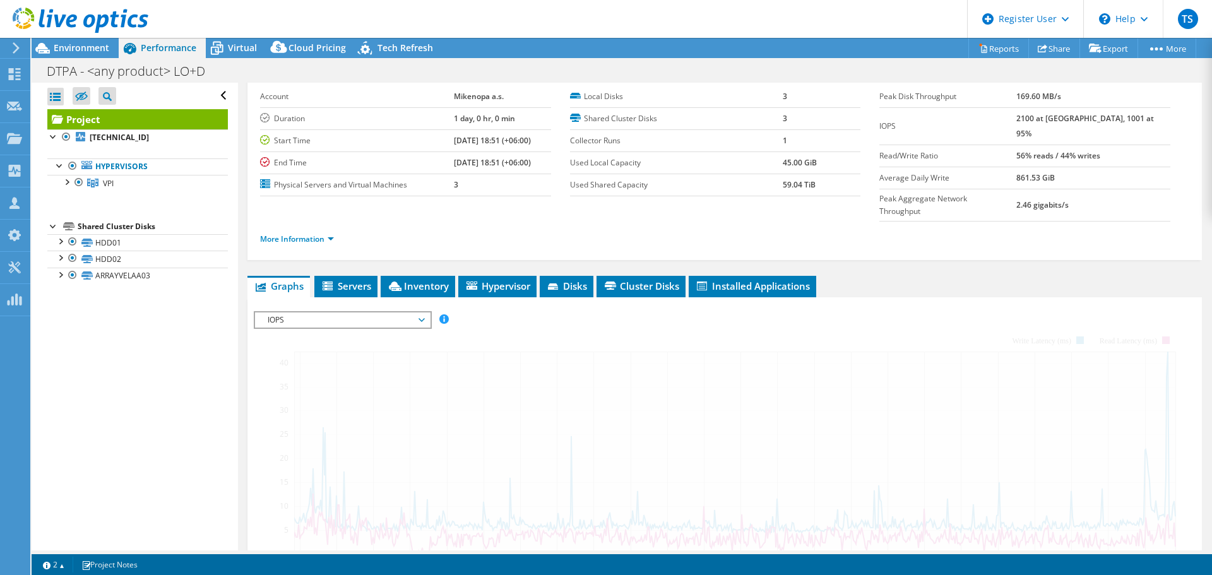
click at [278, 312] on span "IOPS" at bounding box center [342, 319] width 162 height 15
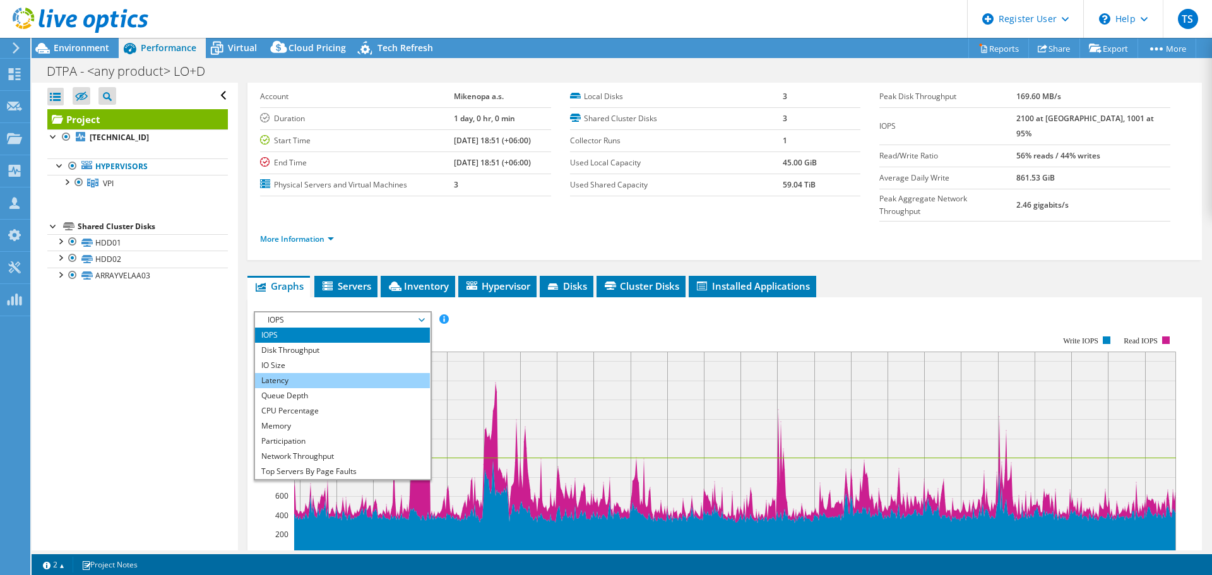
click at [282, 373] on li "Latency" at bounding box center [342, 380] width 175 height 15
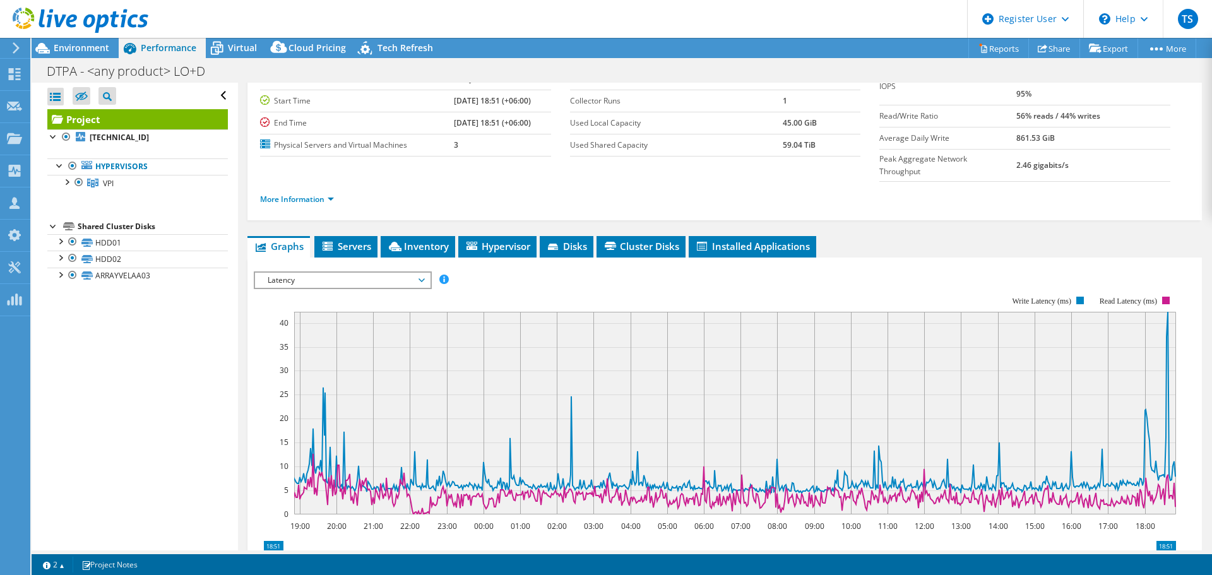
scroll to position [96, 0]
